Goal: Find specific page/section: Find specific page/section

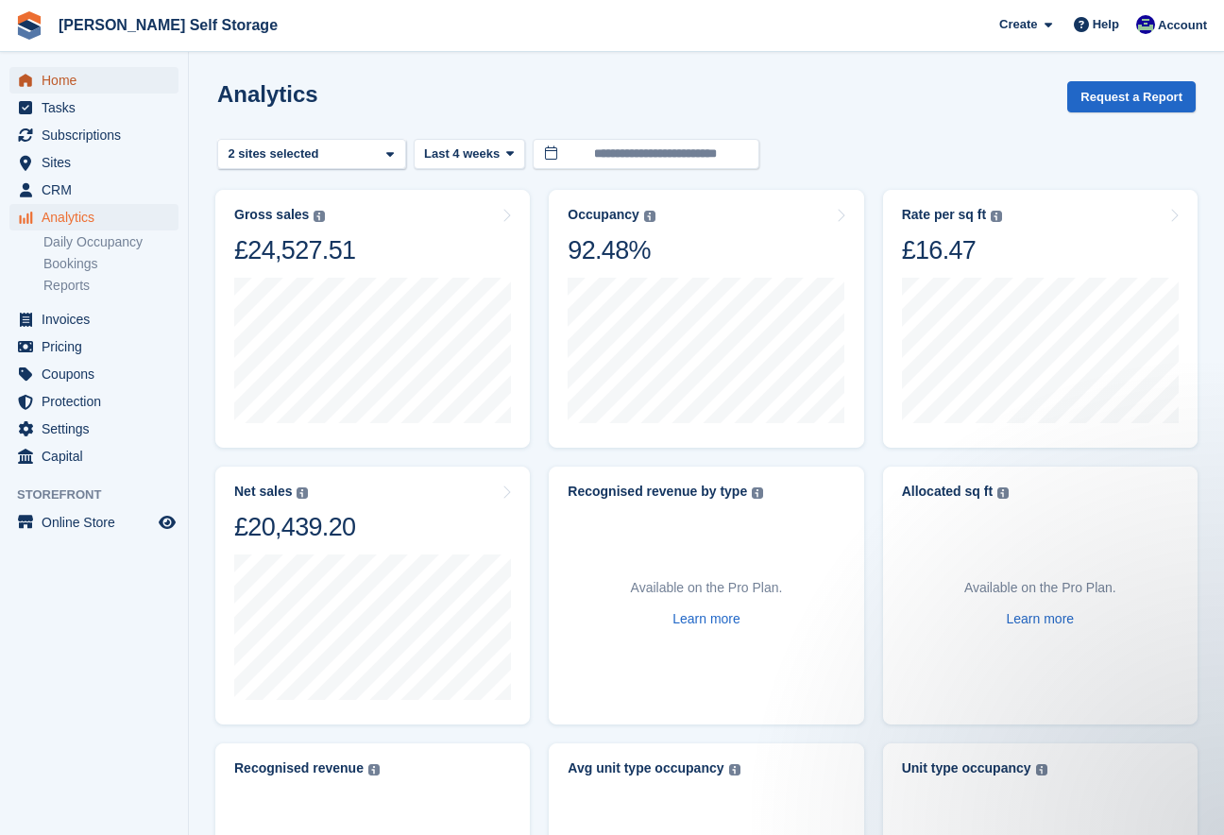
click at [63, 81] on span "Home" at bounding box center [98, 80] width 113 height 26
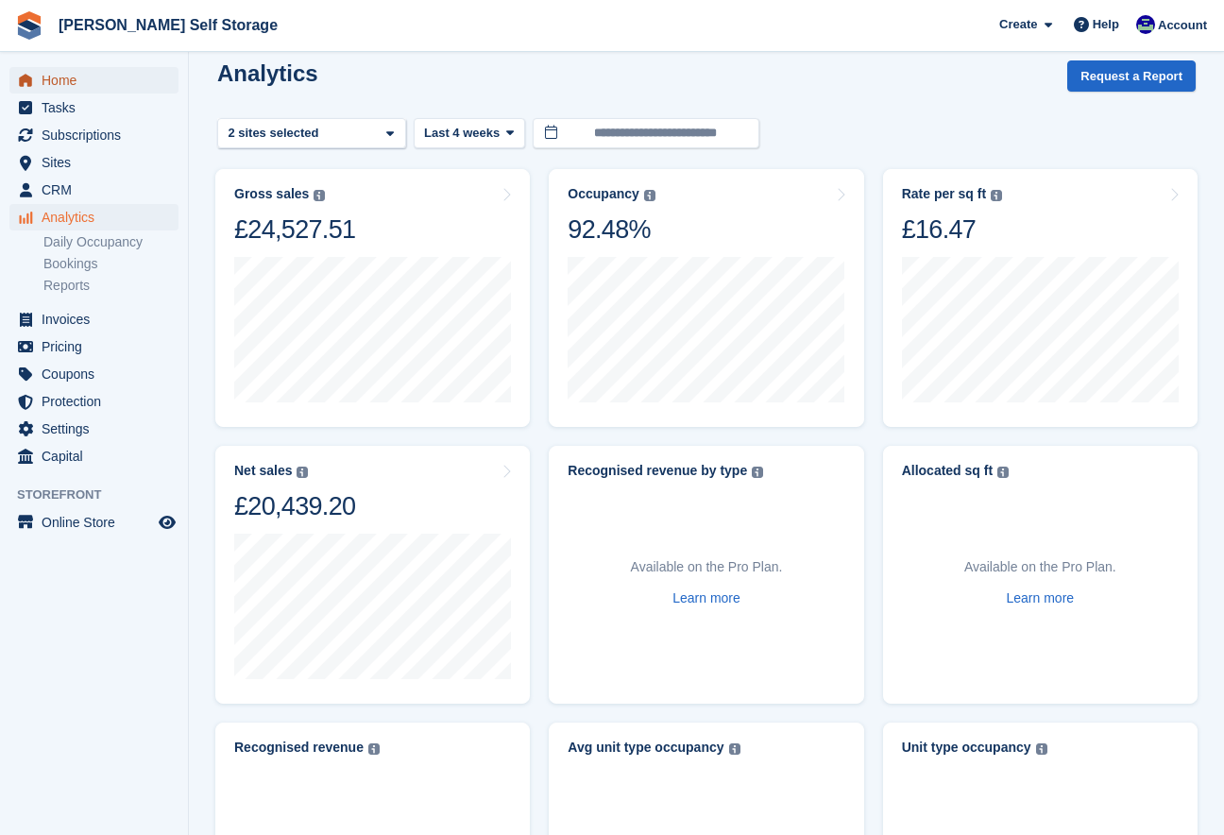
scroll to position [34, 0]
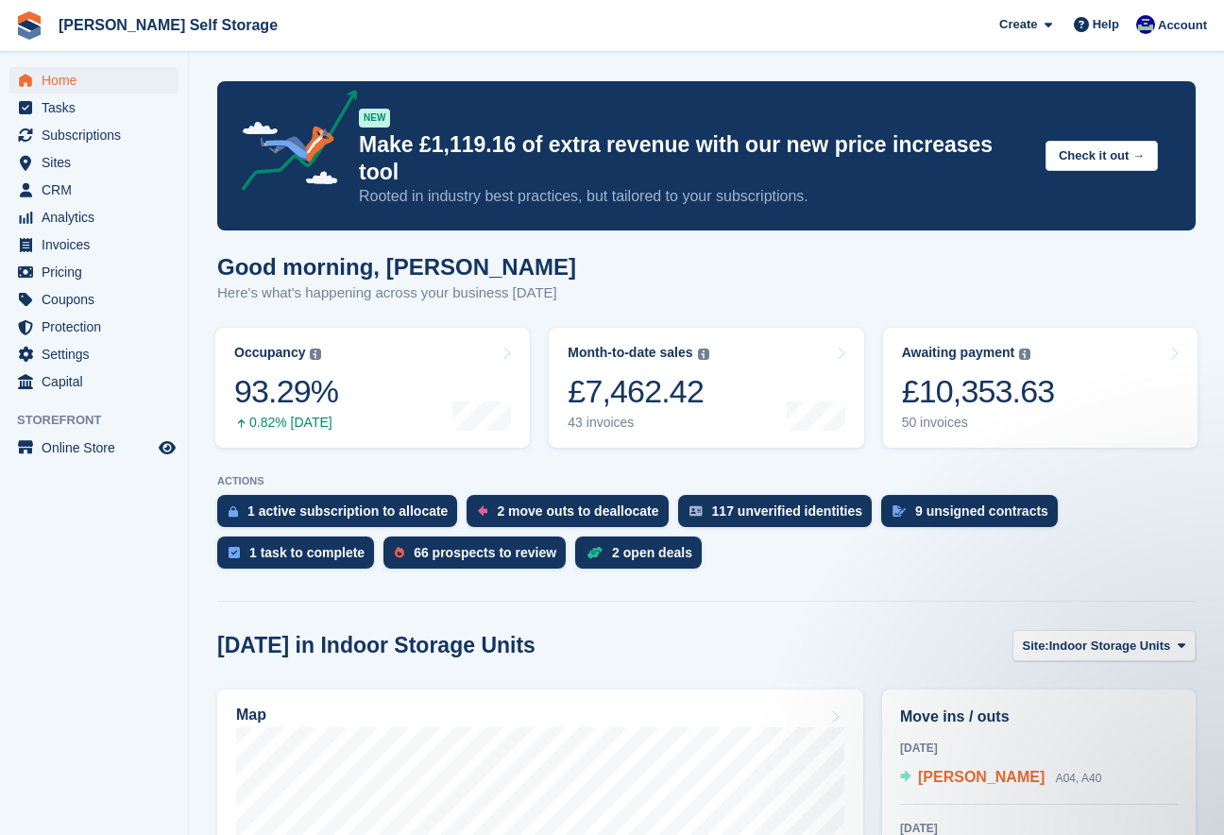
click at [961, 769] on span "[PERSON_NAME]" at bounding box center [981, 777] width 127 height 16
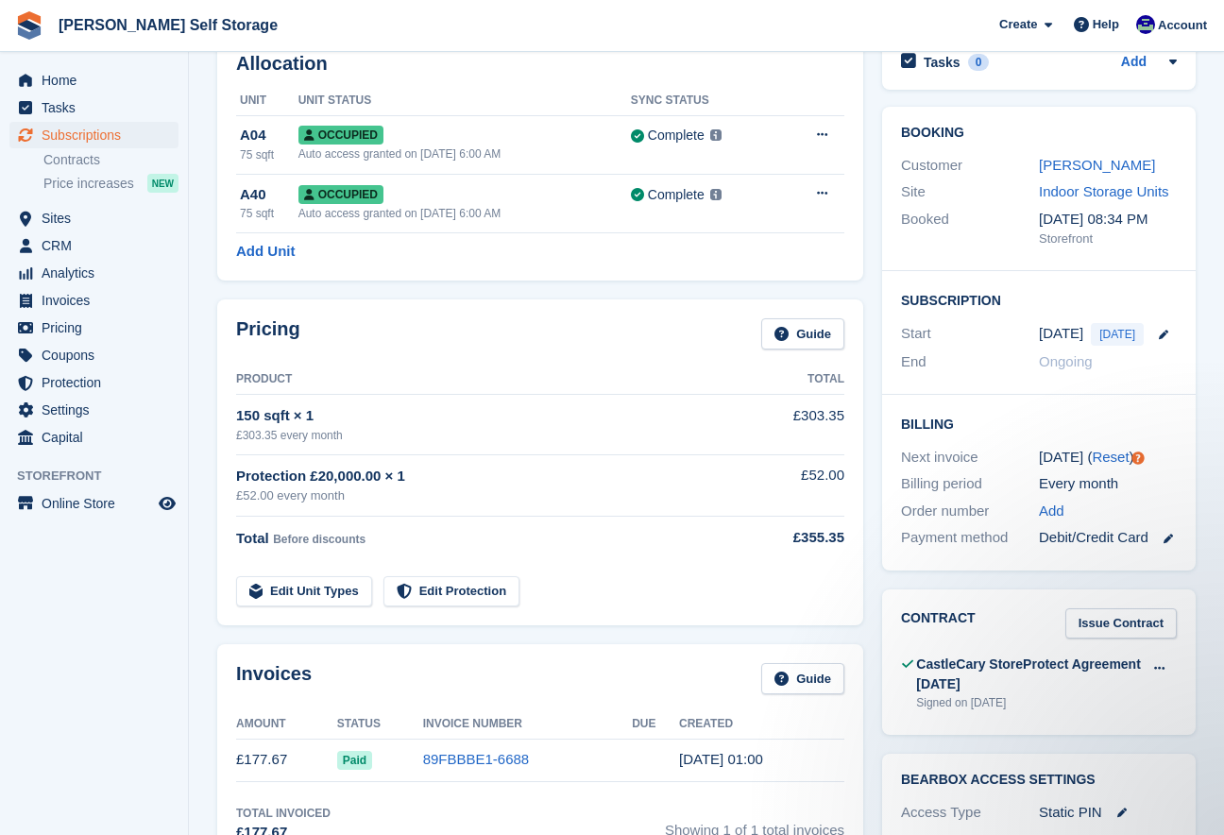
scroll to position [111, 0]
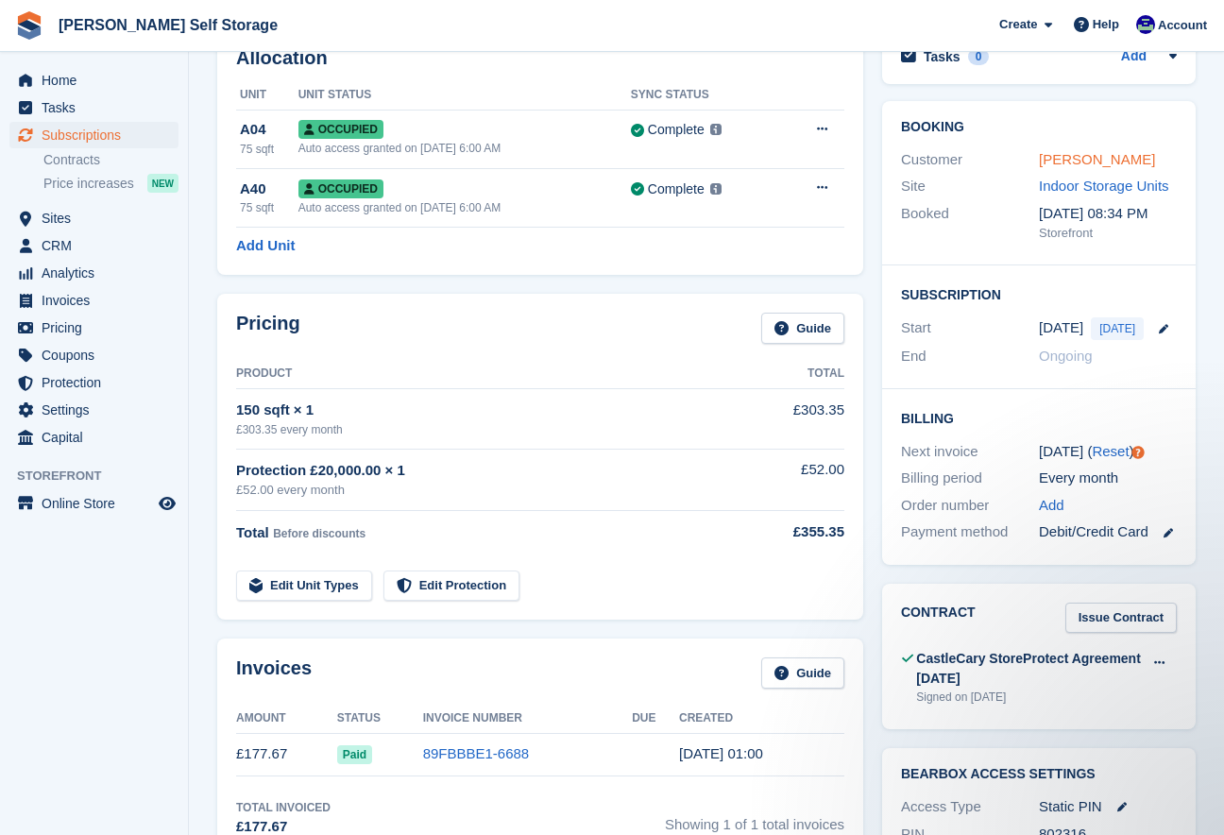
click at [1082, 163] on link "[PERSON_NAME]" at bounding box center [1097, 159] width 116 height 16
